Goal: Information Seeking & Learning: Learn about a topic

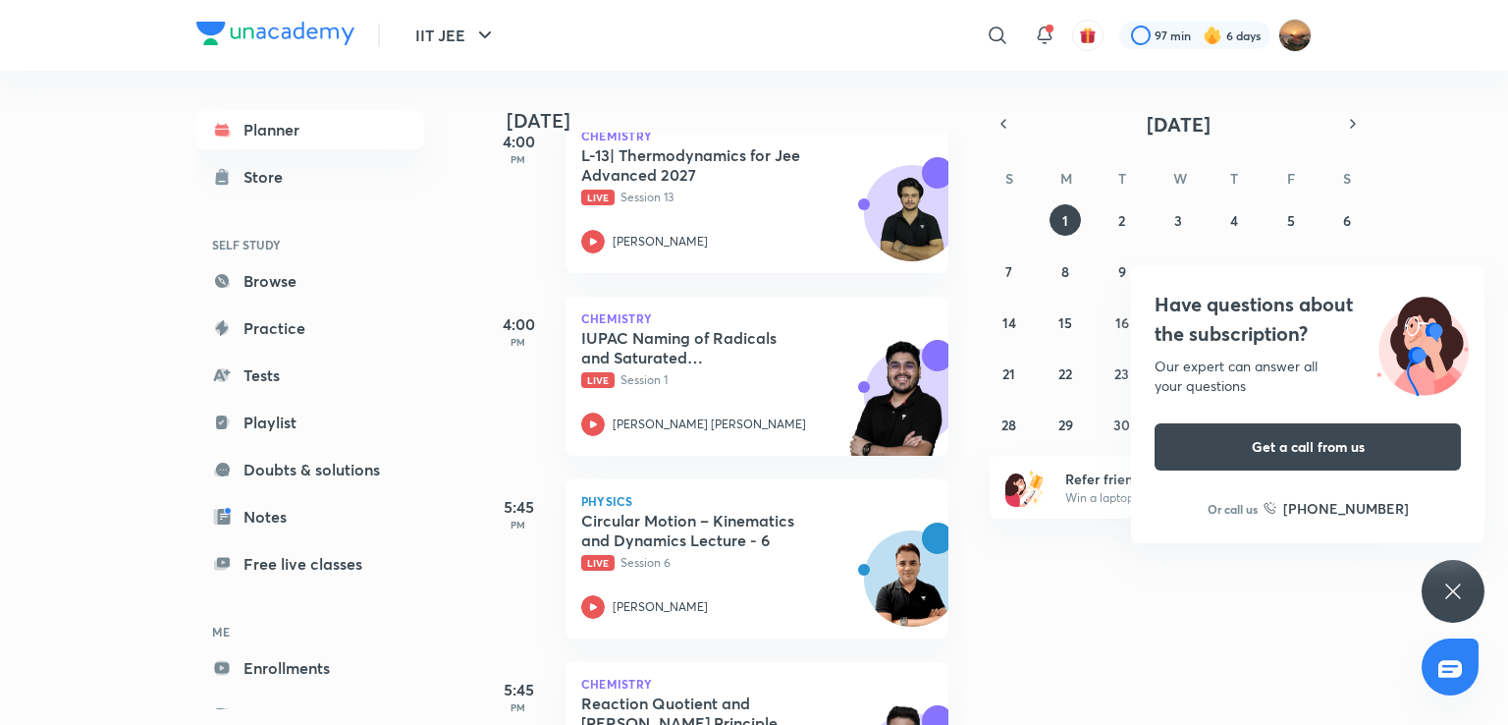
scroll to position [354, 0]
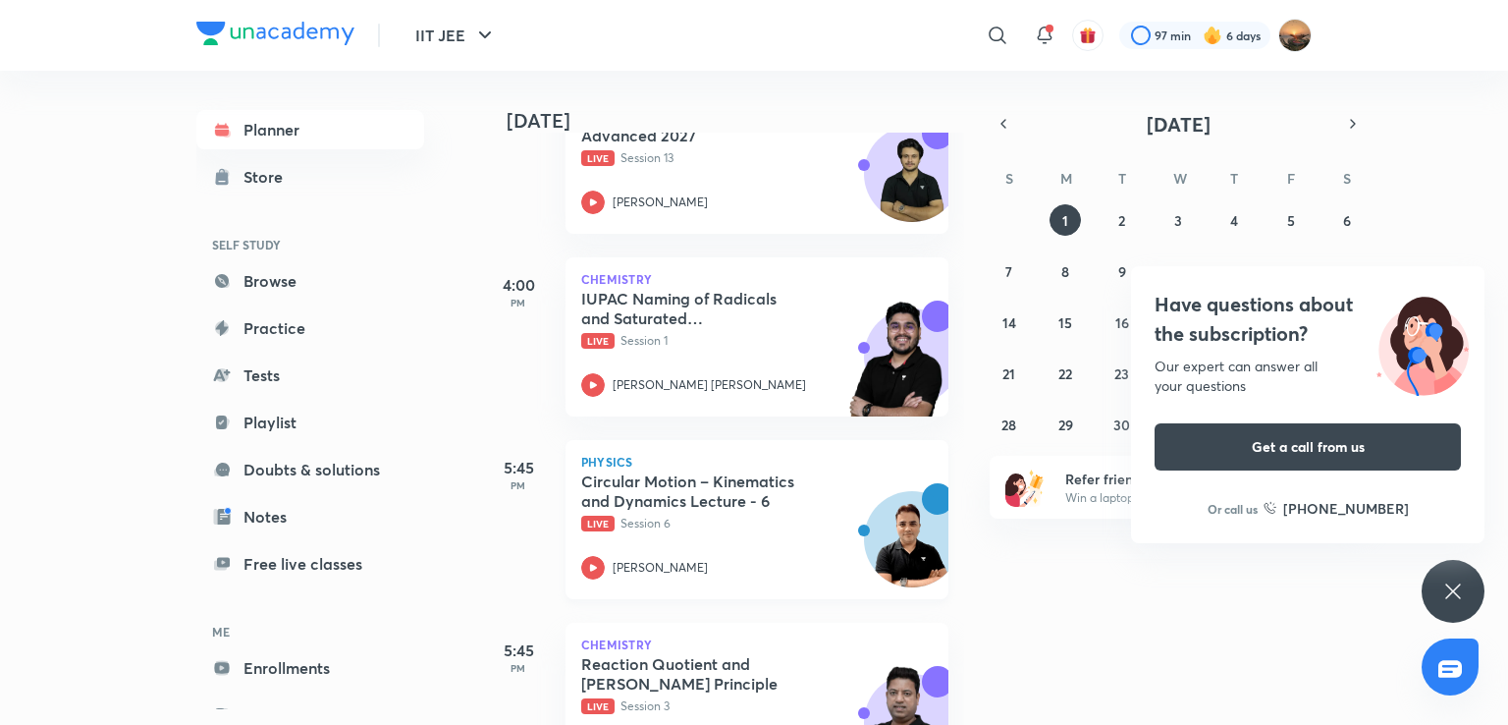
click at [593, 574] on icon at bounding box center [593, 568] width 24 height 24
